Goal: Transaction & Acquisition: Purchase product/service

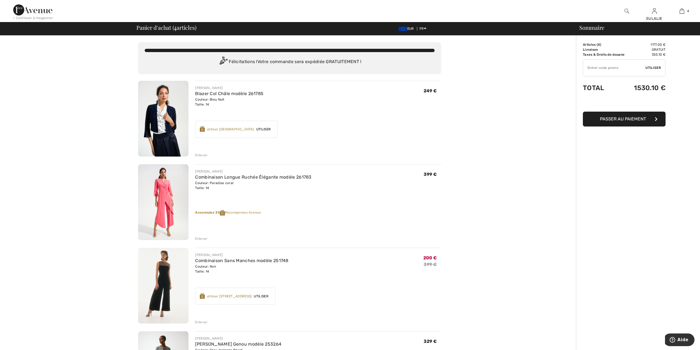
click at [154, 113] on img at bounding box center [163, 119] width 50 height 76
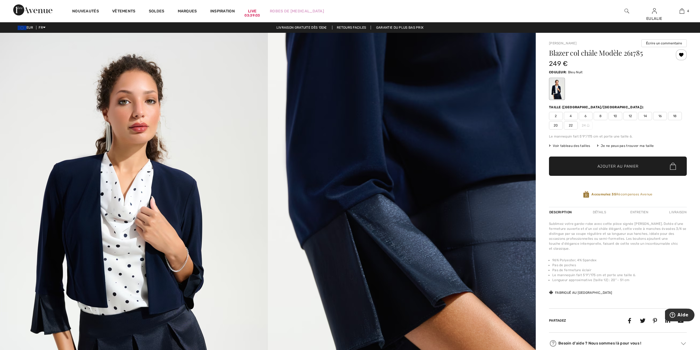
click at [374, 89] on img at bounding box center [402, 234] width 268 height 402
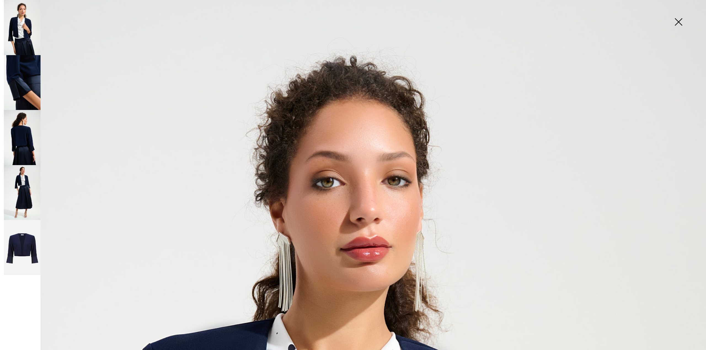
click at [21, 73] on img at bounding box center [22, 82] width 37 height 55
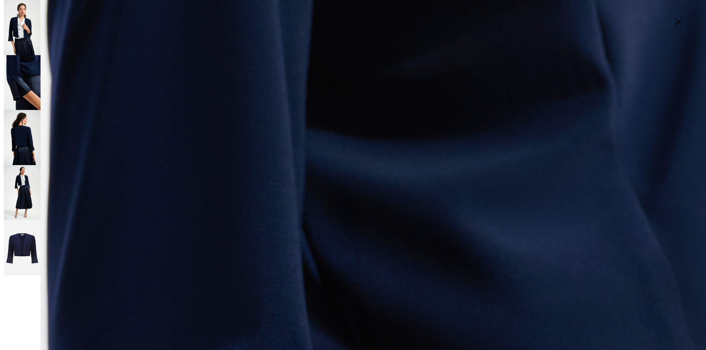
click at [24, 131] on img at bounding box center [22, 137] width 37 height 55
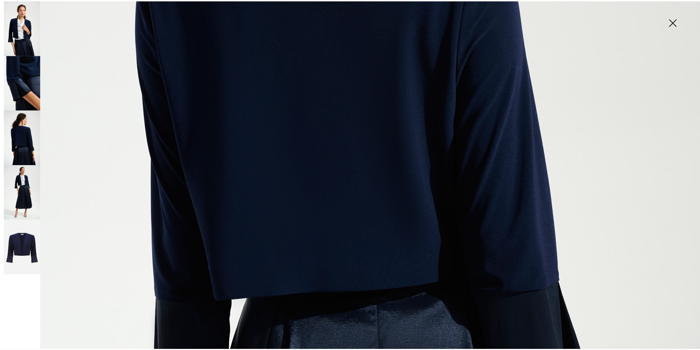
scroll to position [404, 0]
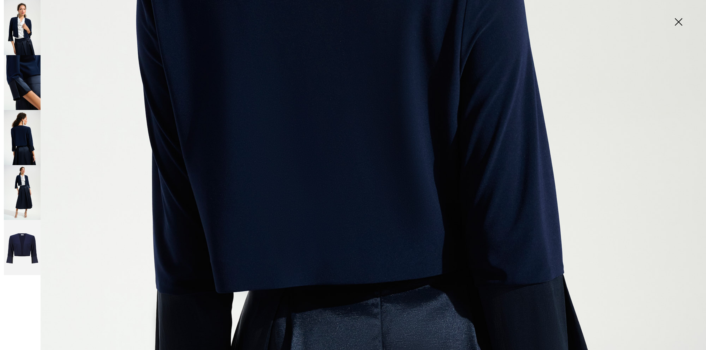
click at [679, 19] on img at bounding box center [678, 22] width 28 height 28
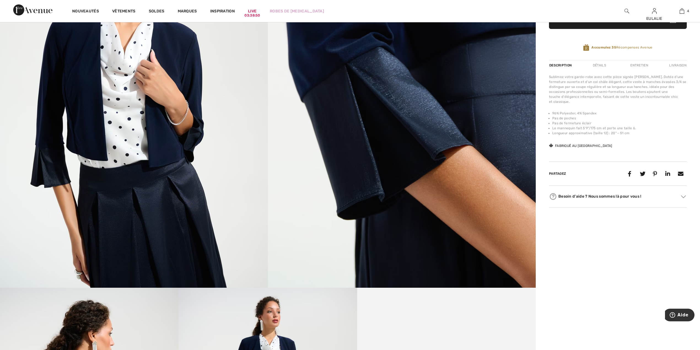
scroll to position [0, 0]
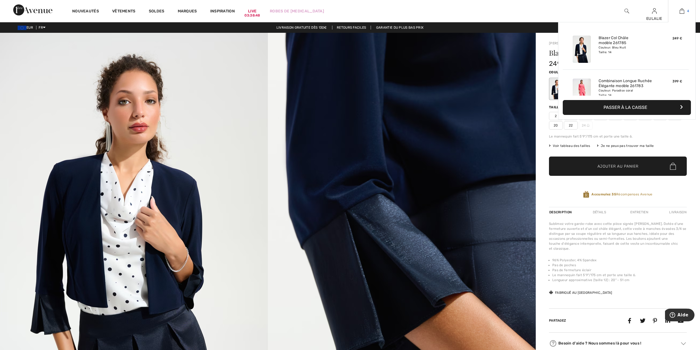
click at [682, 11] on img at bounding box center [682, 11] width 5 height 7
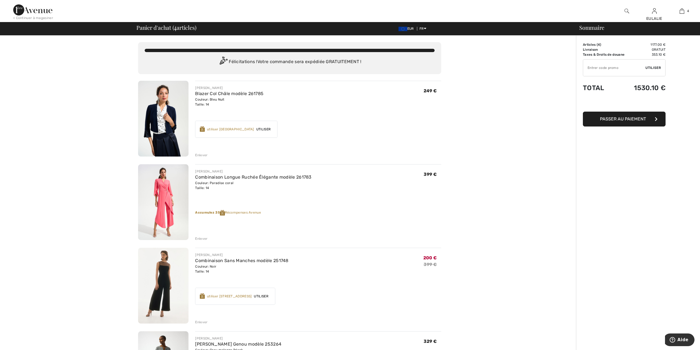
click at [201, 153] on div "Enlever" at bounding box center [201, 155] width 12 height 5
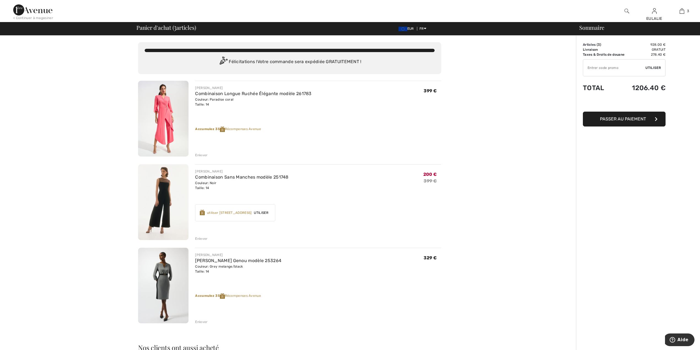
click at [162, 114] on img at bounding box center [163, 119] width 50 height 76
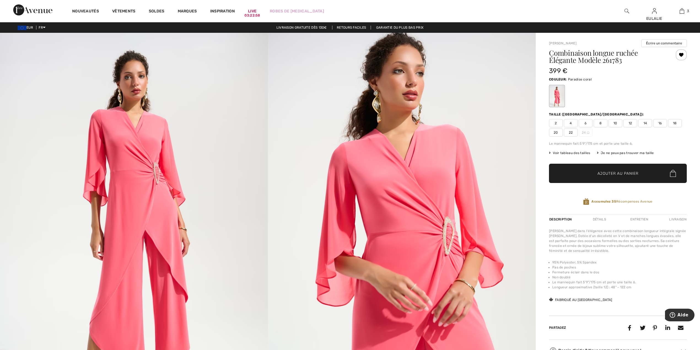
click at [502, 8] on div "Nouveautés Vêtements Soldes Marques Inspiration Live 03:22:58 Robes de bal EULA…" at bounding box center [350, 11] width 700 height 22
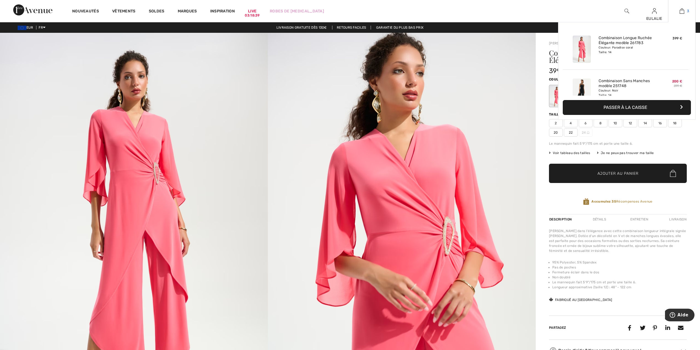
click at [682, 11] on img at bounding box center [682, 11] width 5 height 7
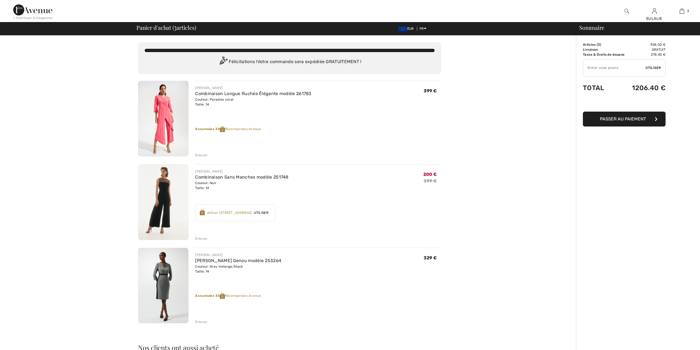
click at [165, 187] on img at bounding box center [163, 202] width 50 height 76
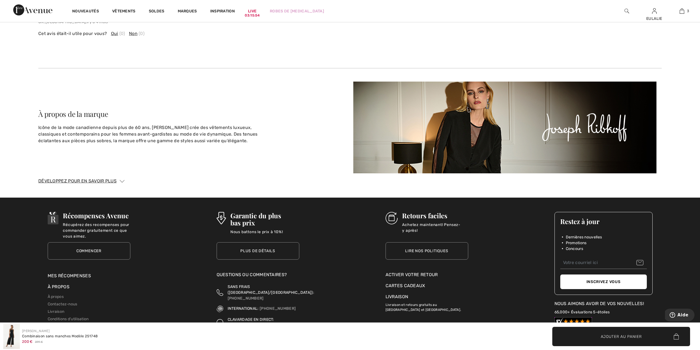
scroll to position [1663, 0]
